Goal: Navigation & Orientation: Go to known website

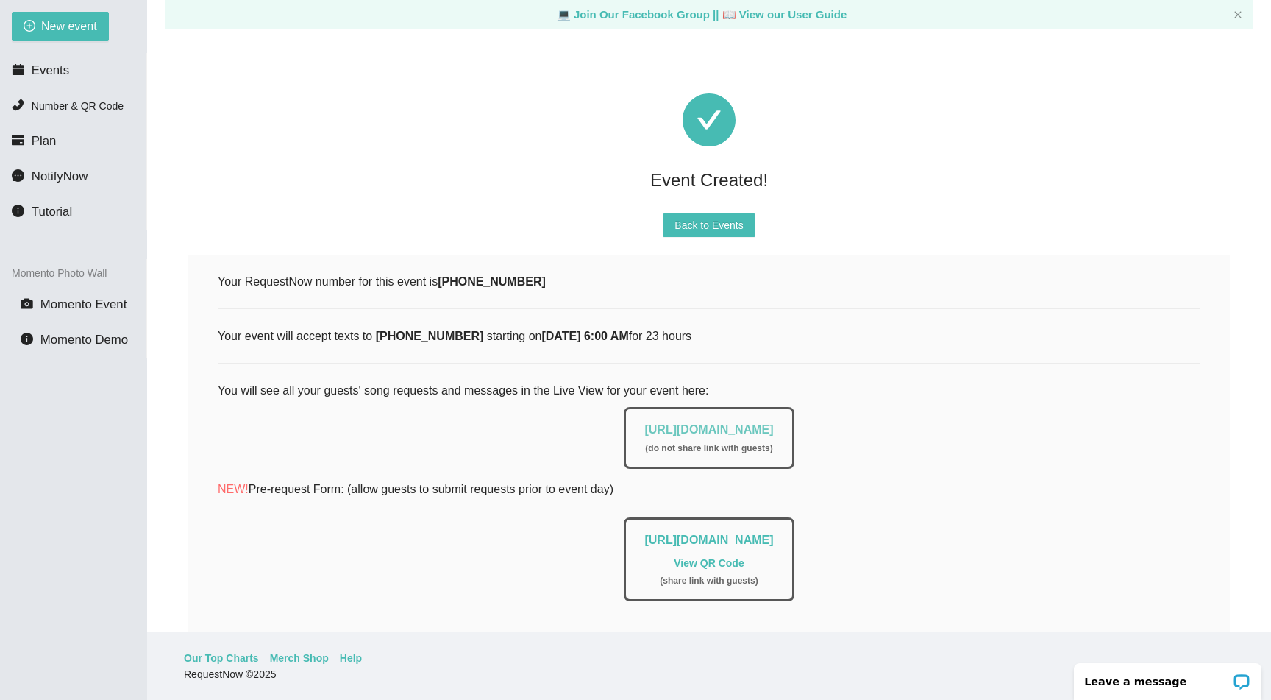
click at [671, 425] on link "https://app.requestnow.io/live/rlowjpe" at bounding box center [708, 429] width 129 height 13
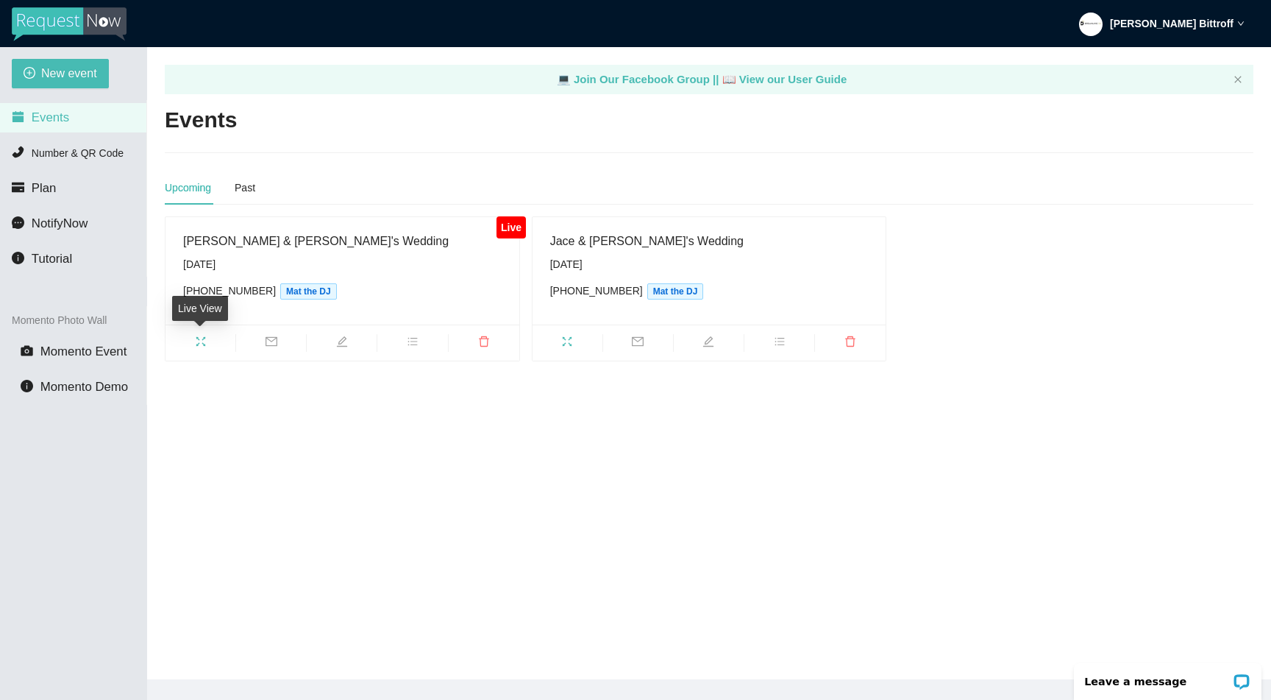
click at [201, 338] on icon "fullscreen" at bounding box center [201, 341] width 12 height 12
